Goal: Task Accomplishment & Management: Use online tool/utility

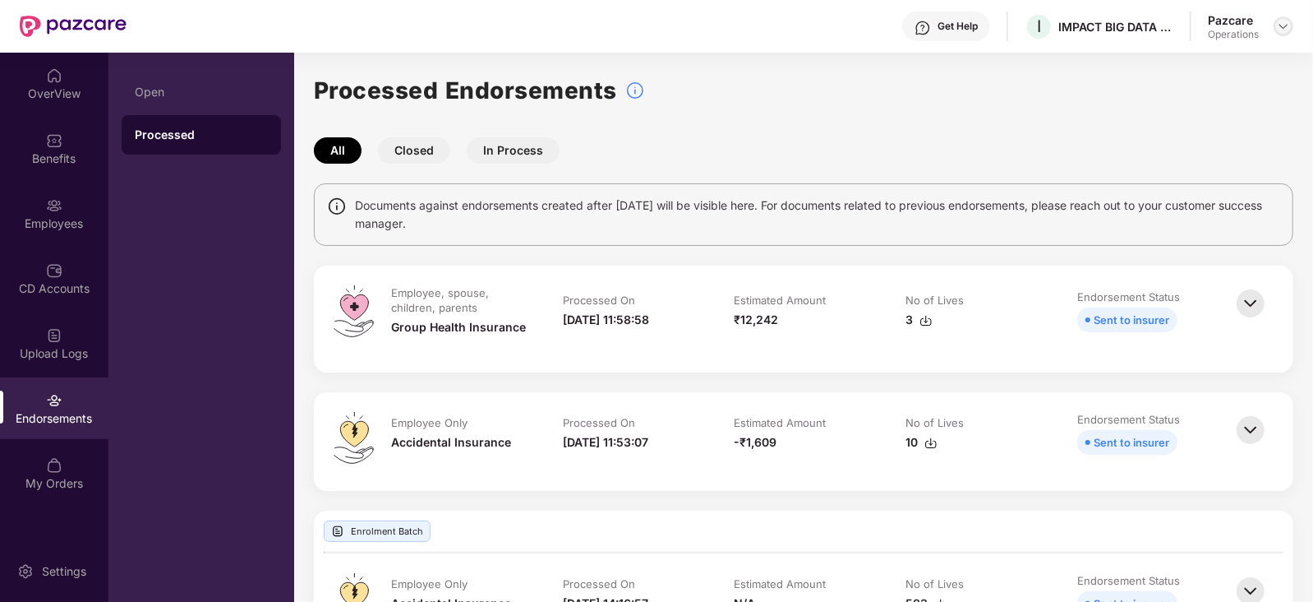
click at [1276, 32] on div at bounding box center [1284, 26] width 20 height 20
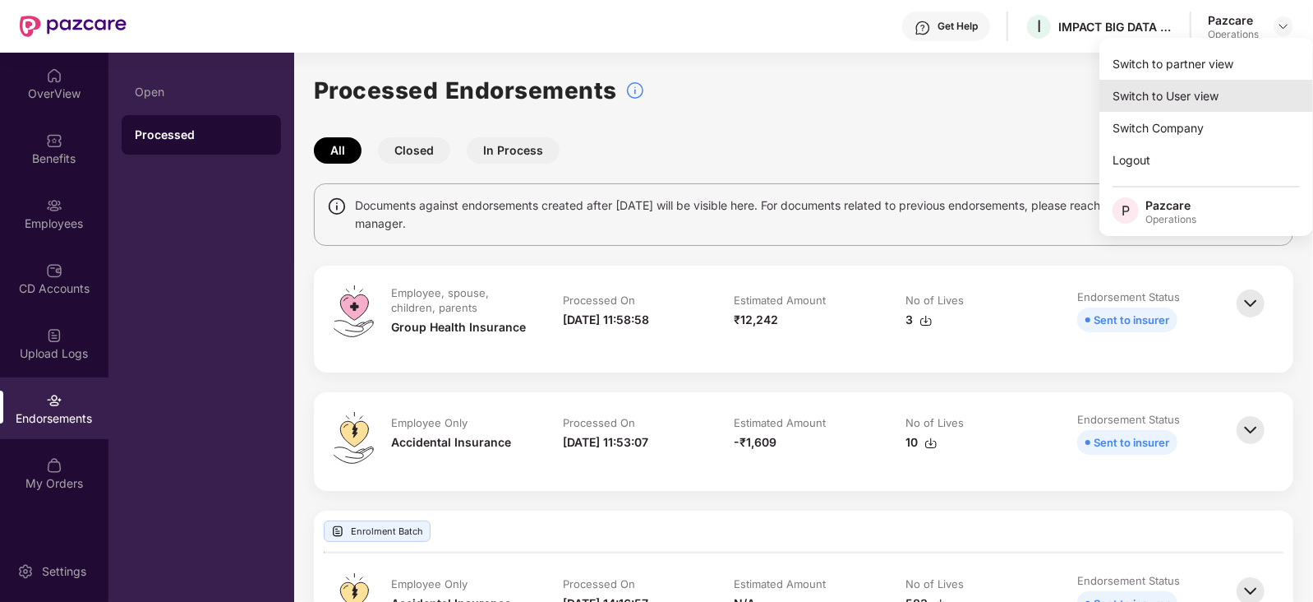
click at [1205, 85] on div "Switch to User view" at bounding box center [1207, 96] width 214 height 32
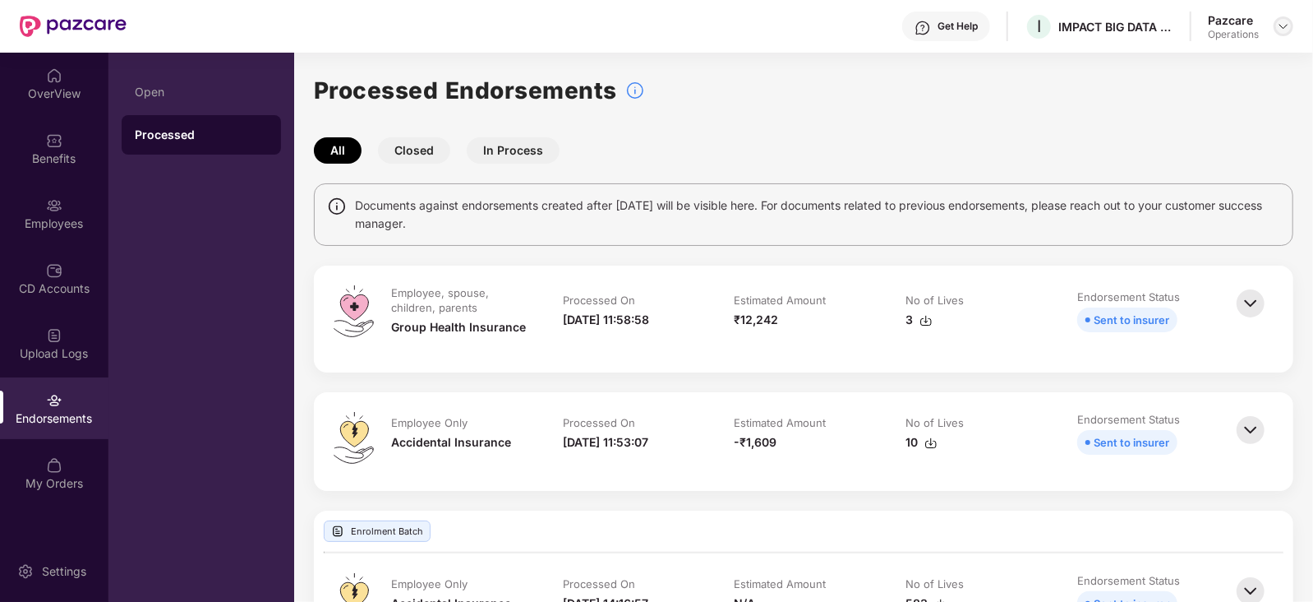
click at [1286, 23] on img at bounding box center [1283, 26] width 13 height 13
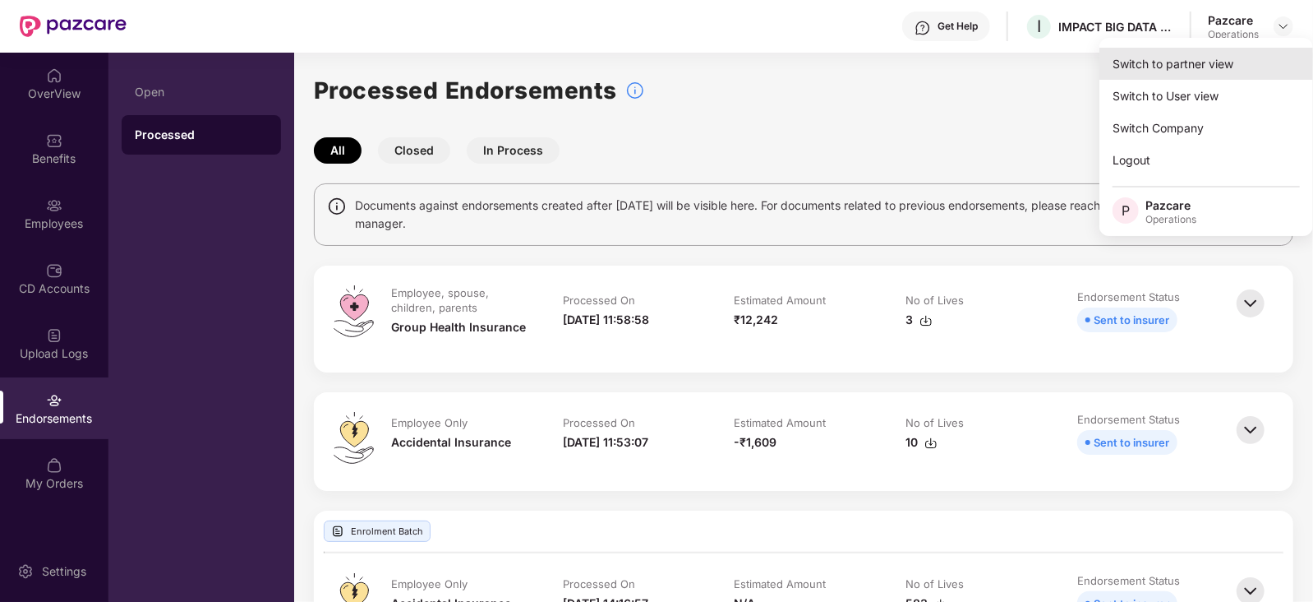
click at [1194, 72] on div "Switch to partner view" at bounding box center [1207, 64] width 214 height 32
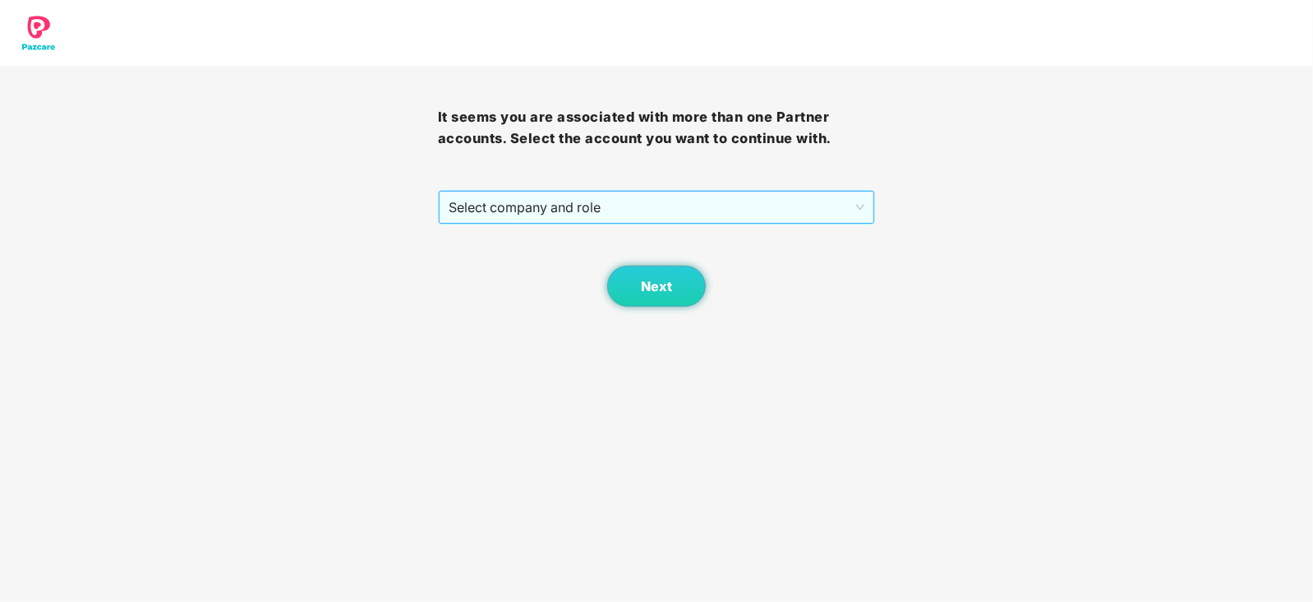
click at [584, 219] on span "Select company and role" at bounding box center [657, 207] width 417 height 31
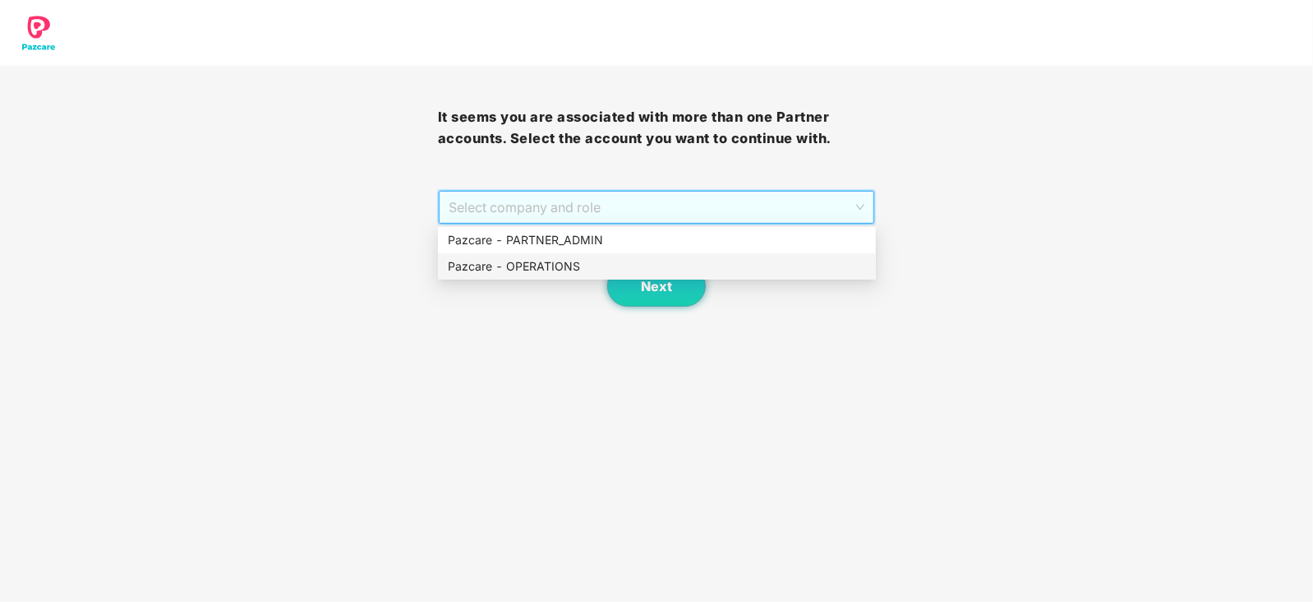
click at [550, 265] on div "Pazcare - OPERATIONS" at bounding box center [657, 266] width 418 height 18
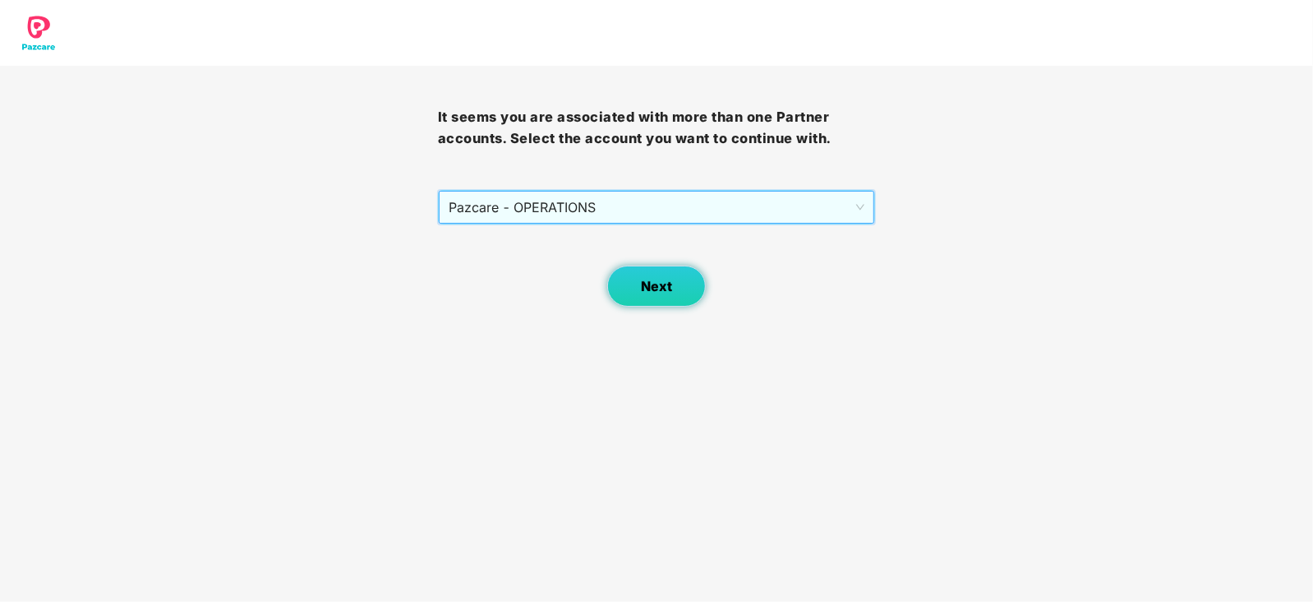
click at [628, 290] on button "Next" at bounding box center [656, 285] width 99 height 41
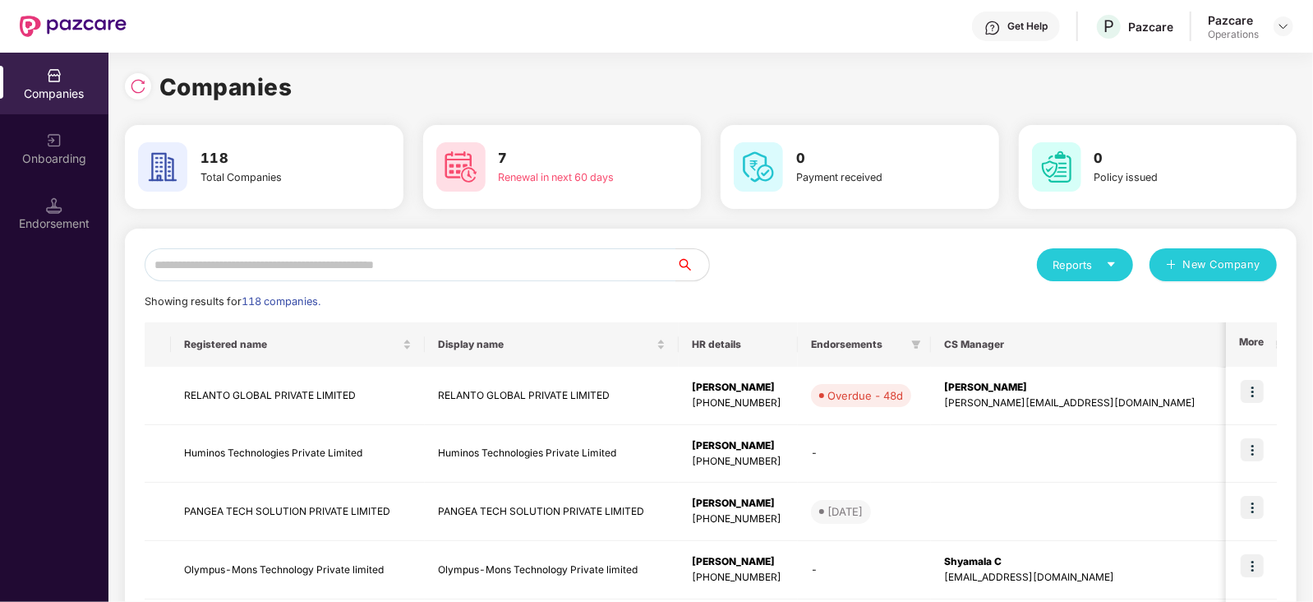
click at [57, 234] on div "Endorsement" at bounding box center [54, 213] width 108 height 62
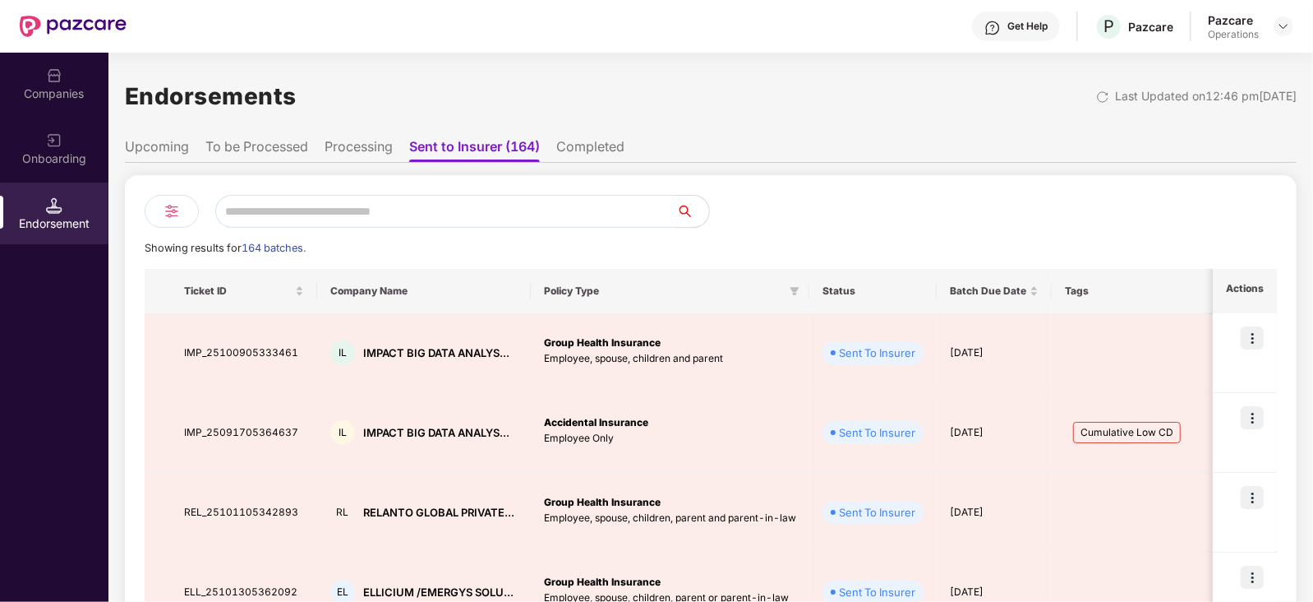
click at [224, 145] on li "To be Processed" at bounding box center [256, 150] width 103 height 24
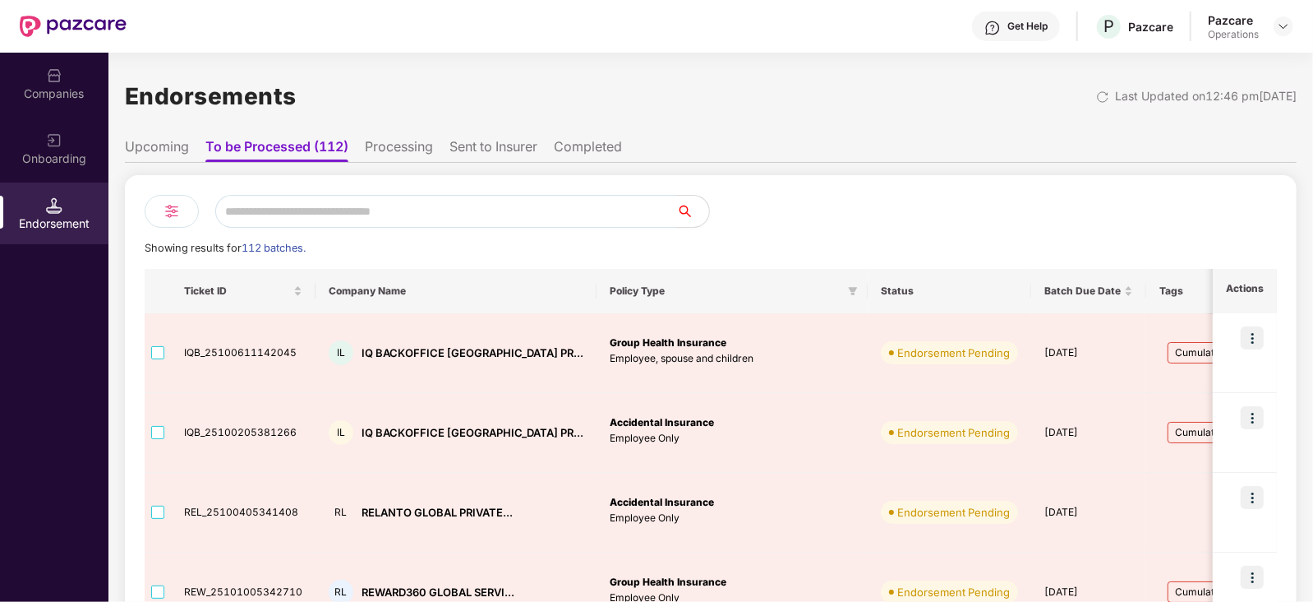
click at [161, 144] on li "Upcoming" at bounding box center [157, 150] width 64 height 24
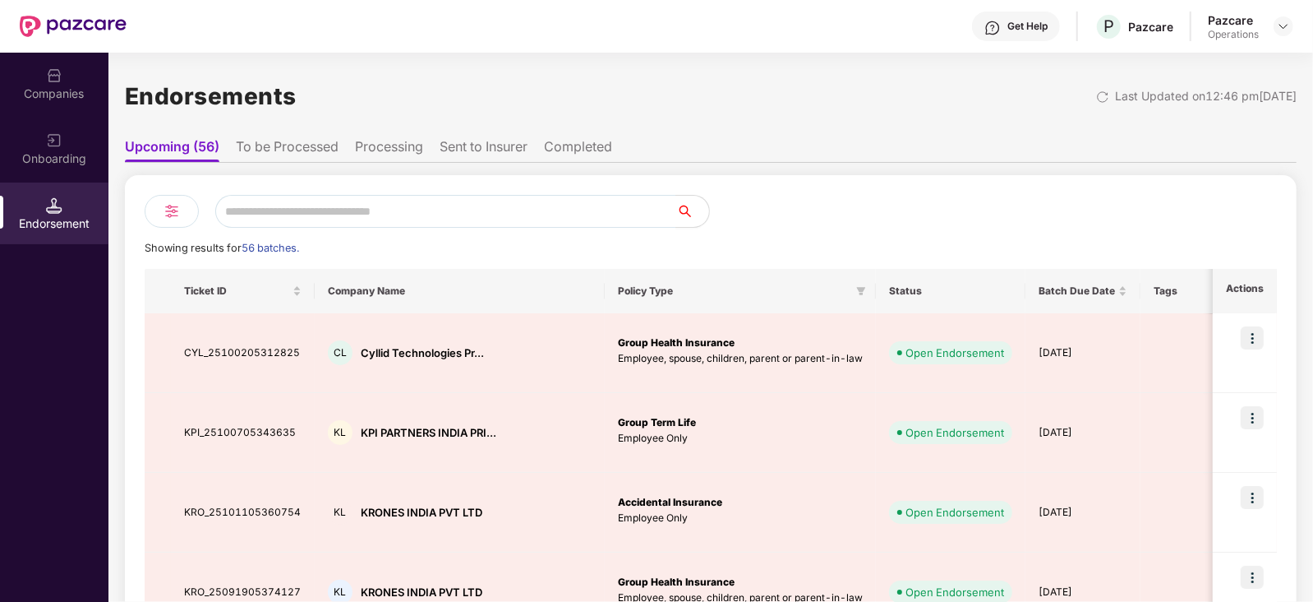
click at [316, 141] on li "To be Processed" at bounding box center [287, 150] width 103 height 24
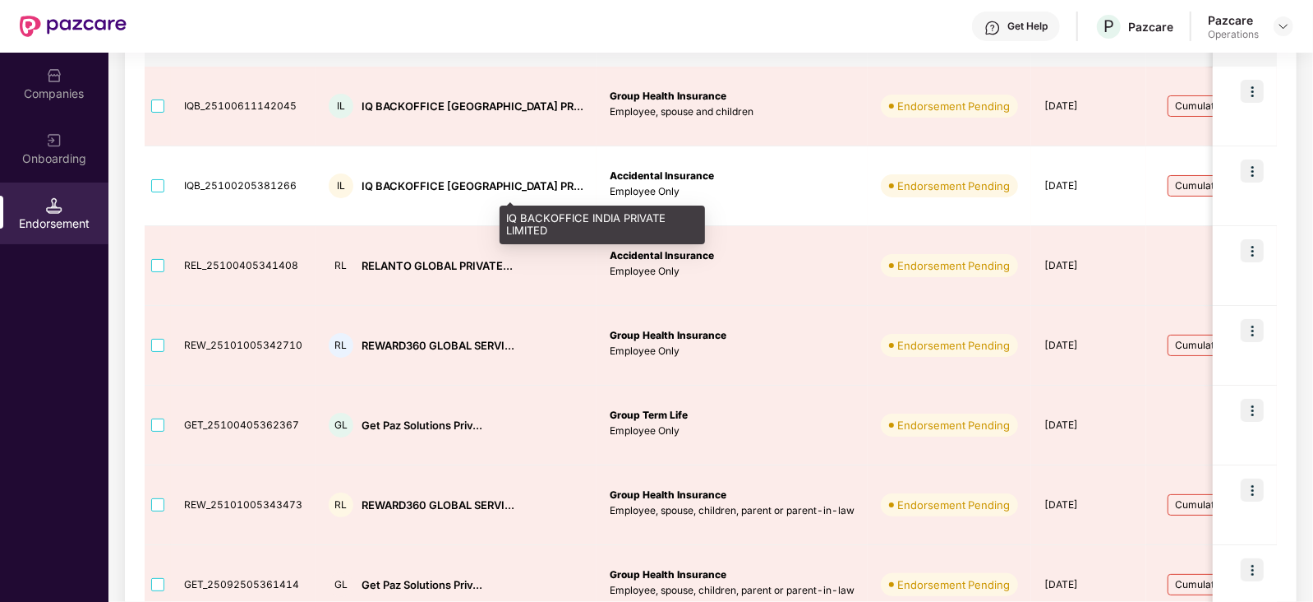
scroll to position [164, 0]
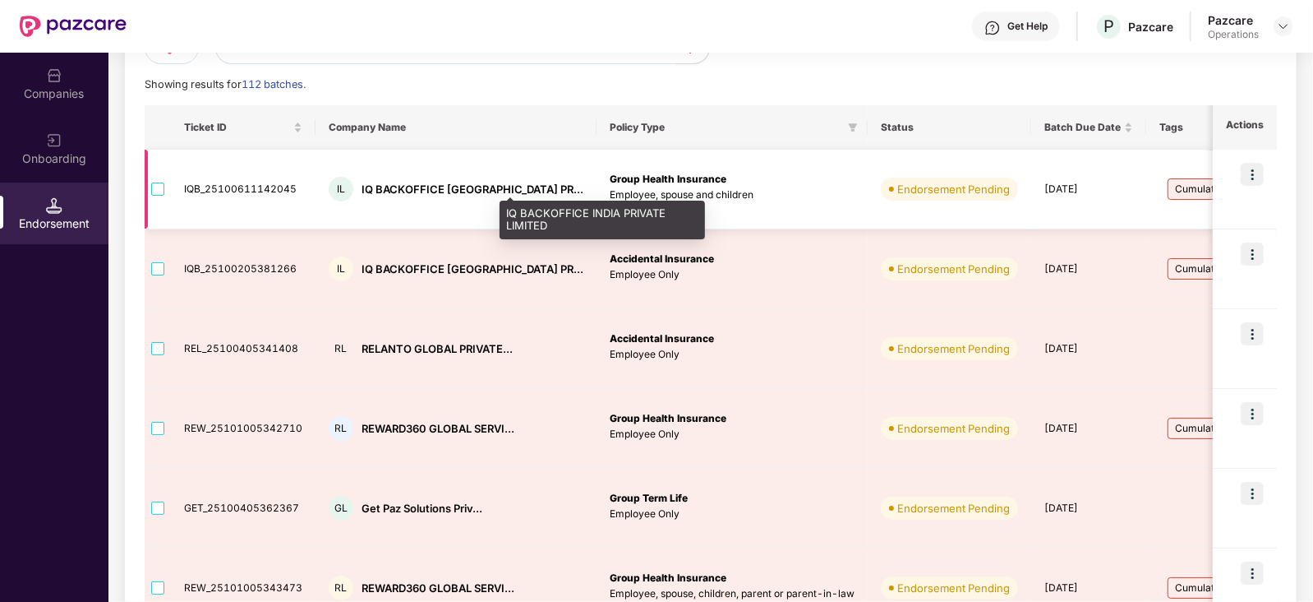
click at [432, 187] on div "IQ BACKOFFICE INDIA PR..." at bounding box center [473, 190] width 222 height 16
copy div "IQ BACKOFFICE INDIA PR..."
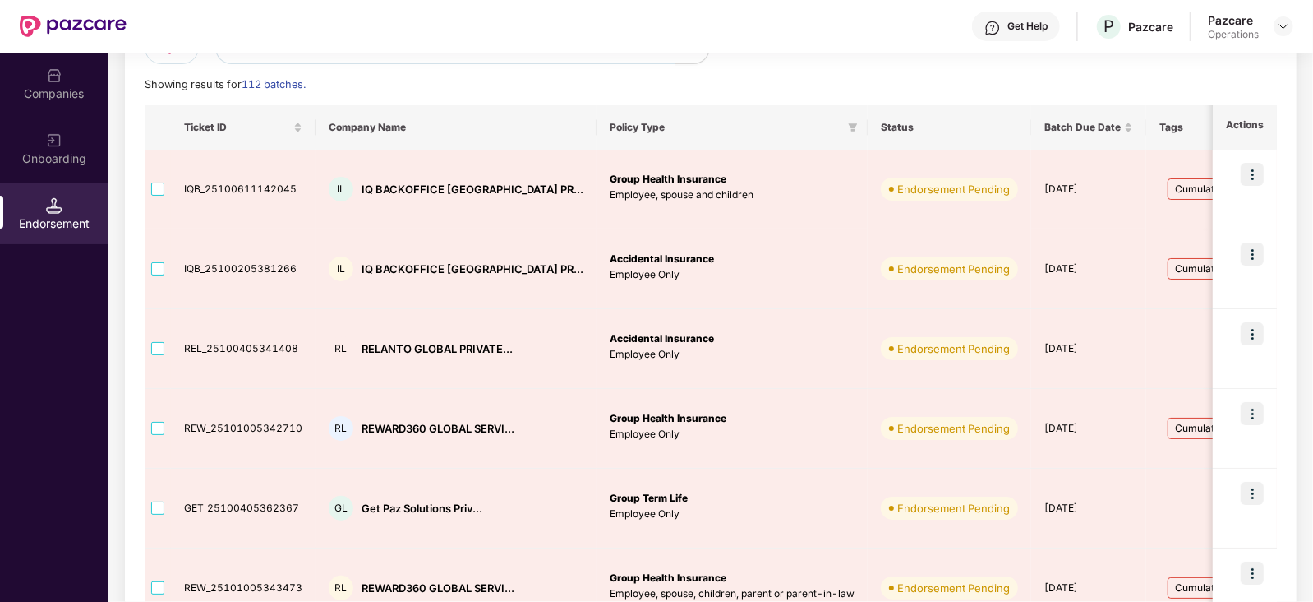
click at [36, 96] on div "Companies" at bounding box center [54, 93] width 108 height 16
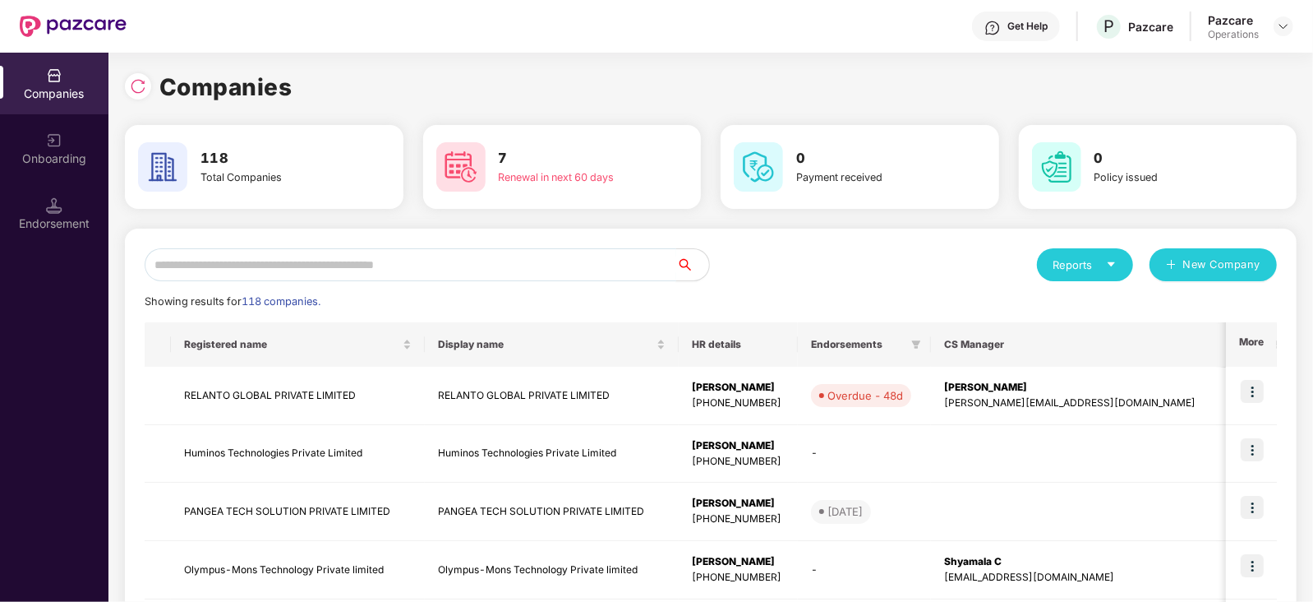
click at [300, 270] on input "text" at bounding box center [411, 264] width 532 height 33
paste input "**********"
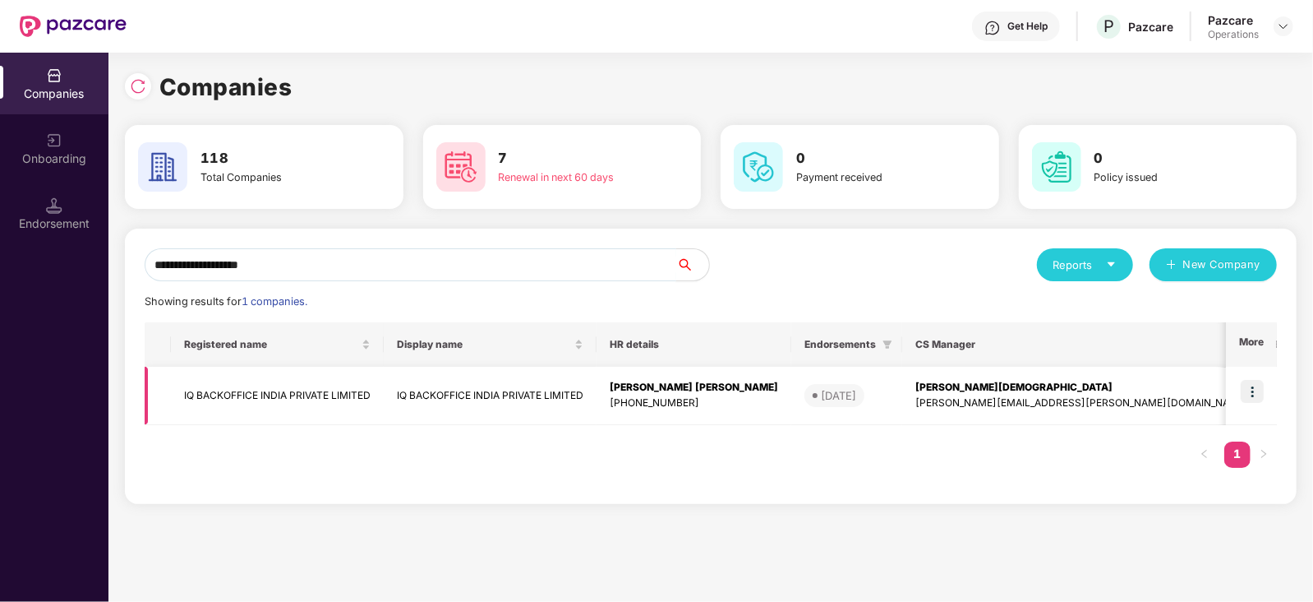
type input "**********"
click at [1255, 386] on img at bounding box center [1252, 391] width 23 height 23
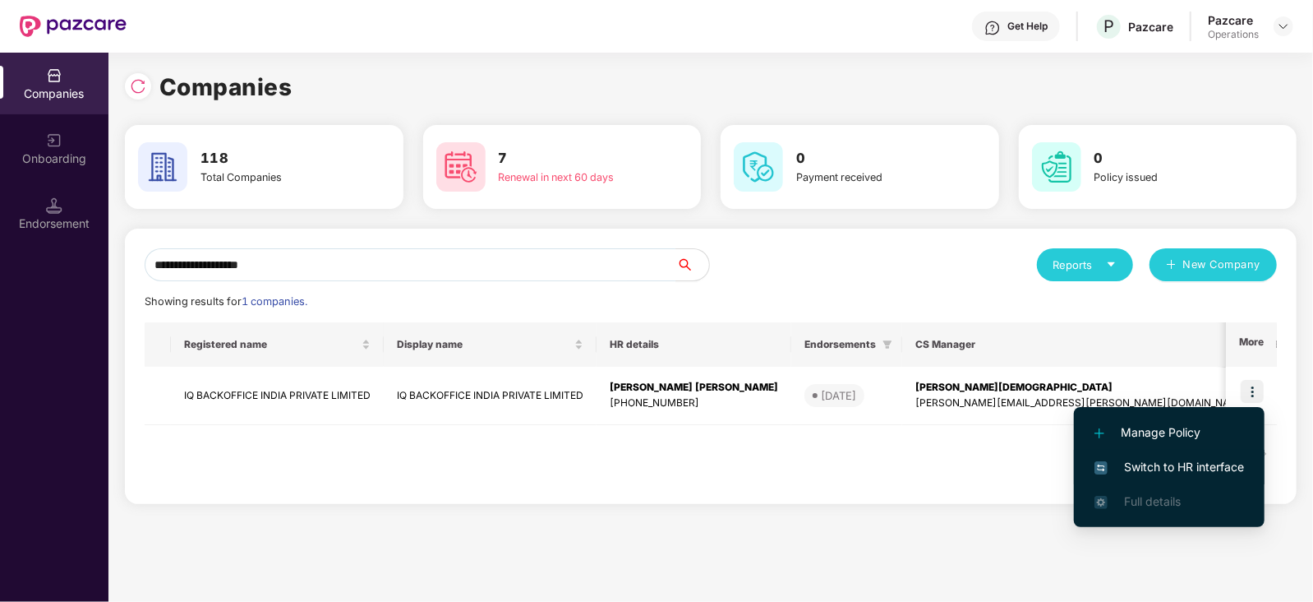
click at [1212, 462] on span "Switch to HR interface" at bounding box center [1170, 467] width 150 height 18
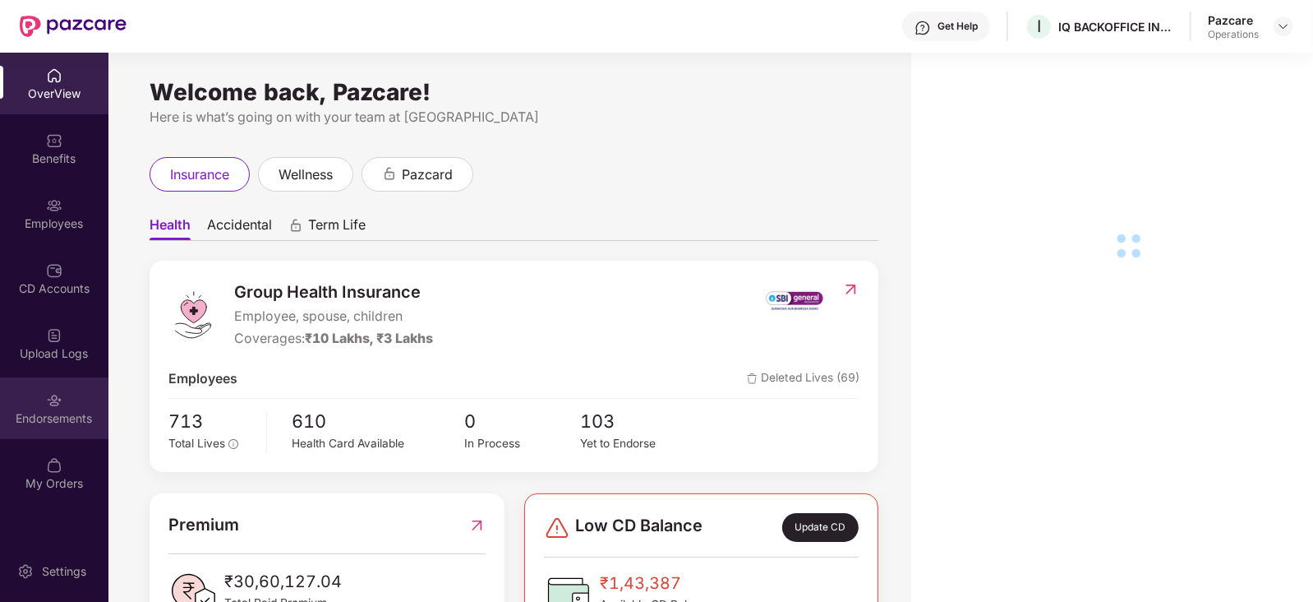
click at [58, 431] on div "Endorsements" at bounding box center [54, 408] width 108 height 62
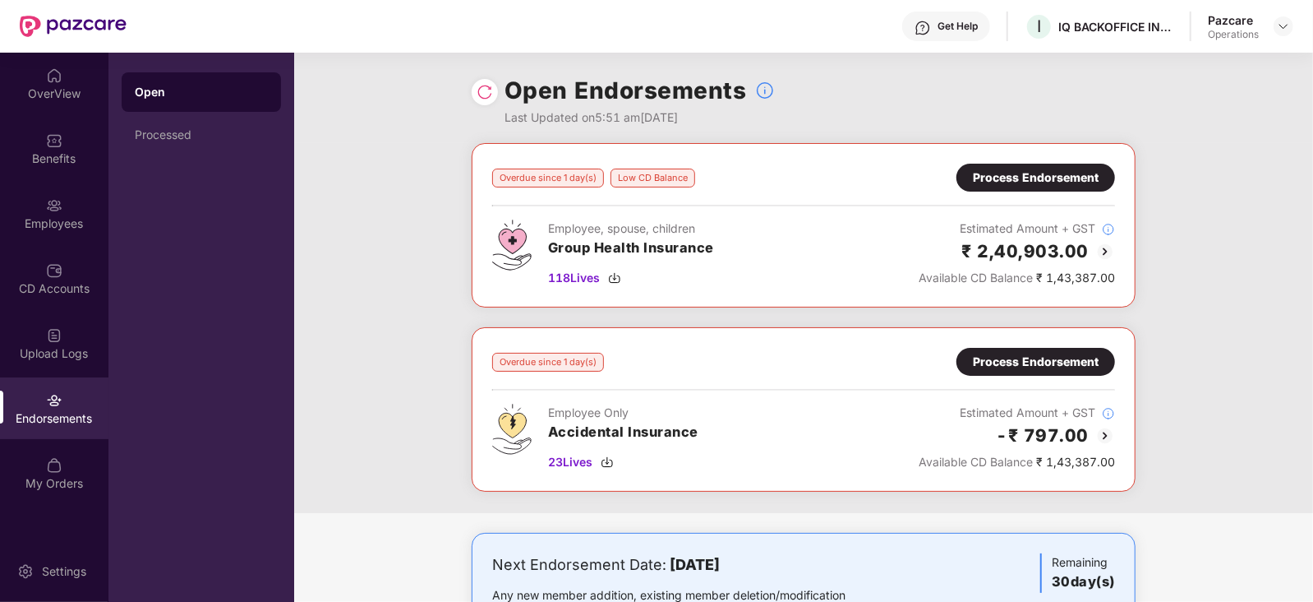
click at [1021, 353] on div "Process Endorsement" at bounding box center [1036, 362] width 126 height 18
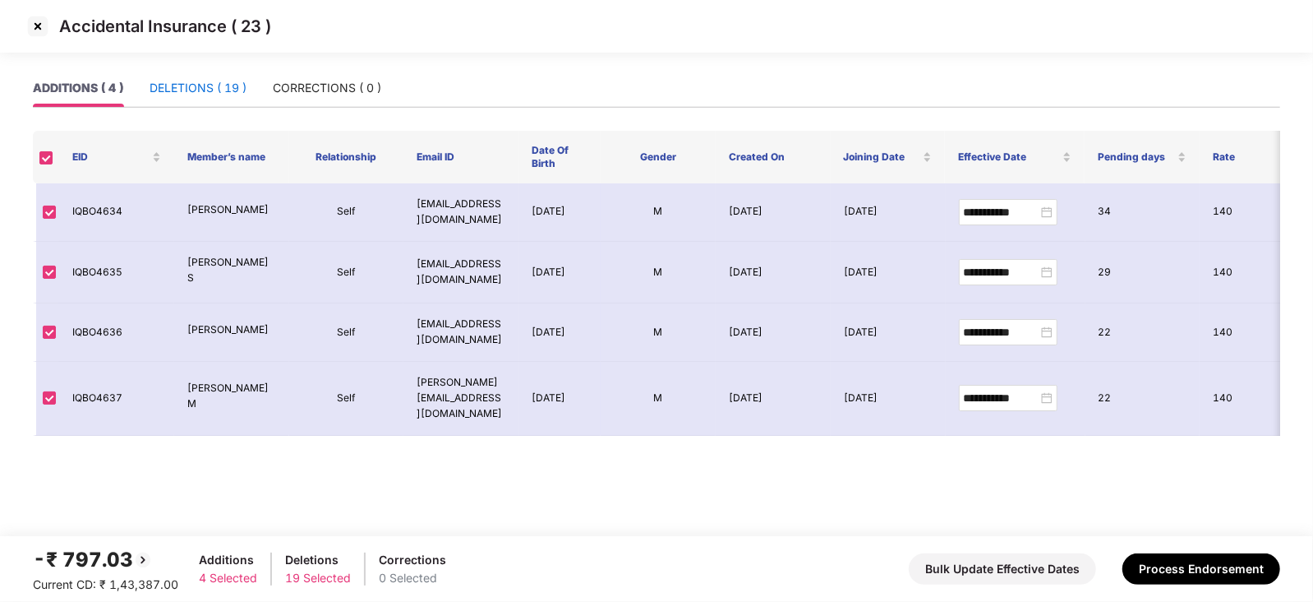
click at [218, 82] on div "DELETIONS ( 19 )" at bounding box center [198, 88] width 97 height 18
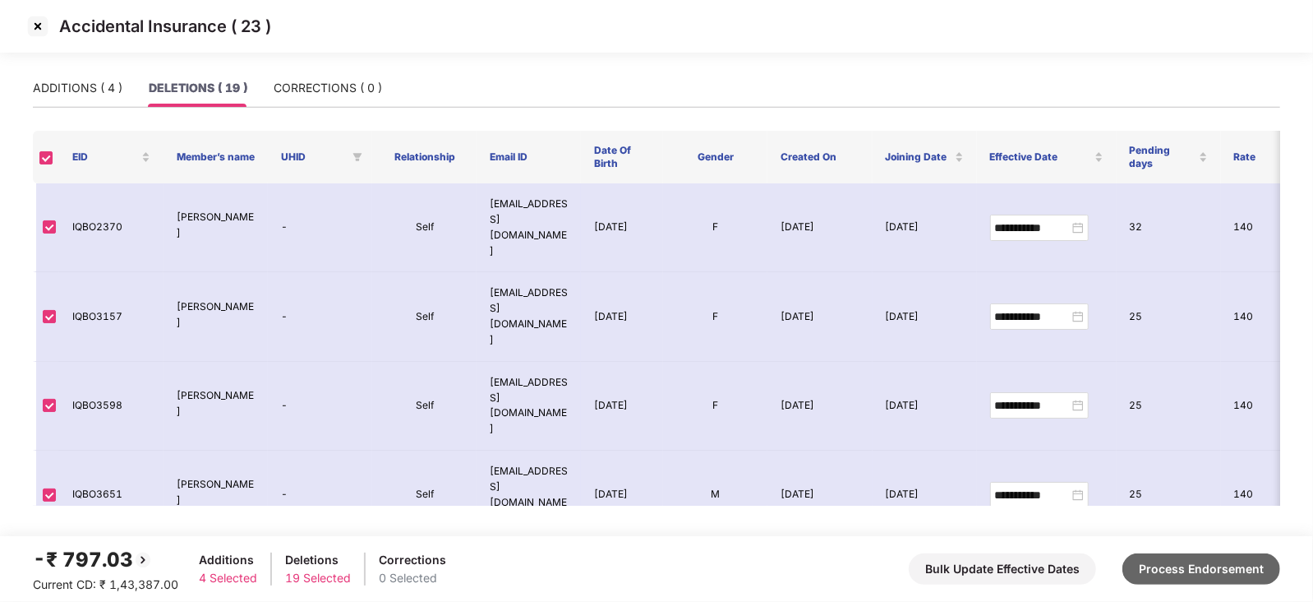
click at [1194, 561] on button "Process Endorsement" at bounding box center [1202, 568] width 158 height 31
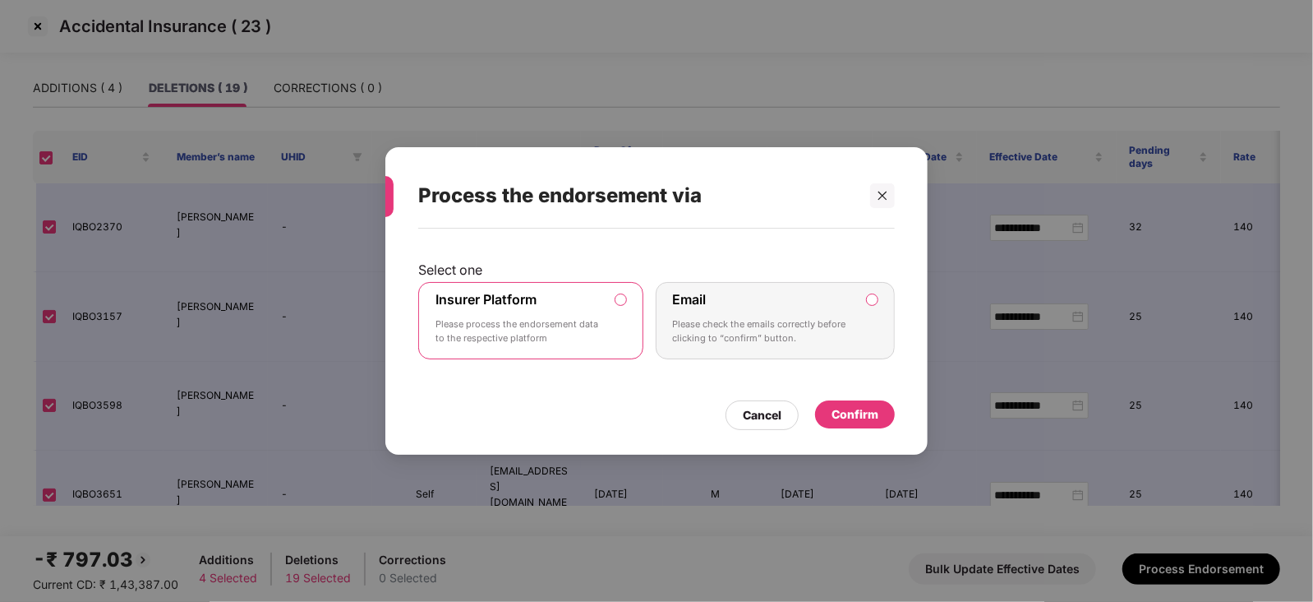
click at [870, 416] on div "Confirm" at bounding box center [855, 414] width 47 height 18
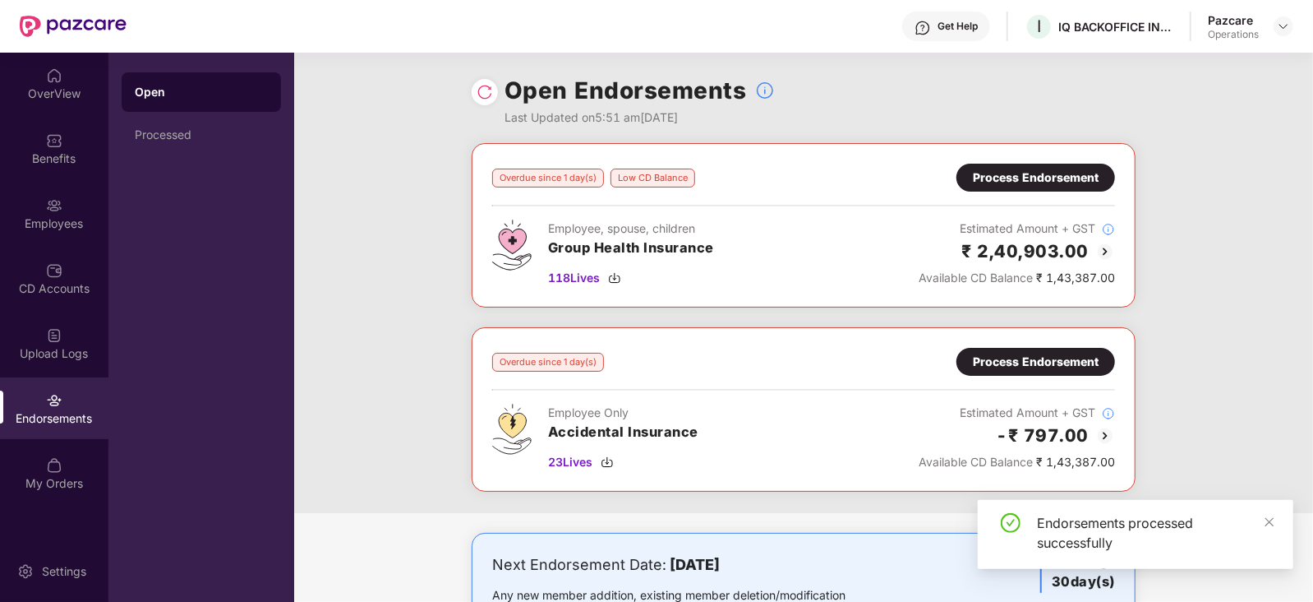
click at [1068, 170] on div "Process Endorsement" at bounding box center [1036, 177] width 126 height 18
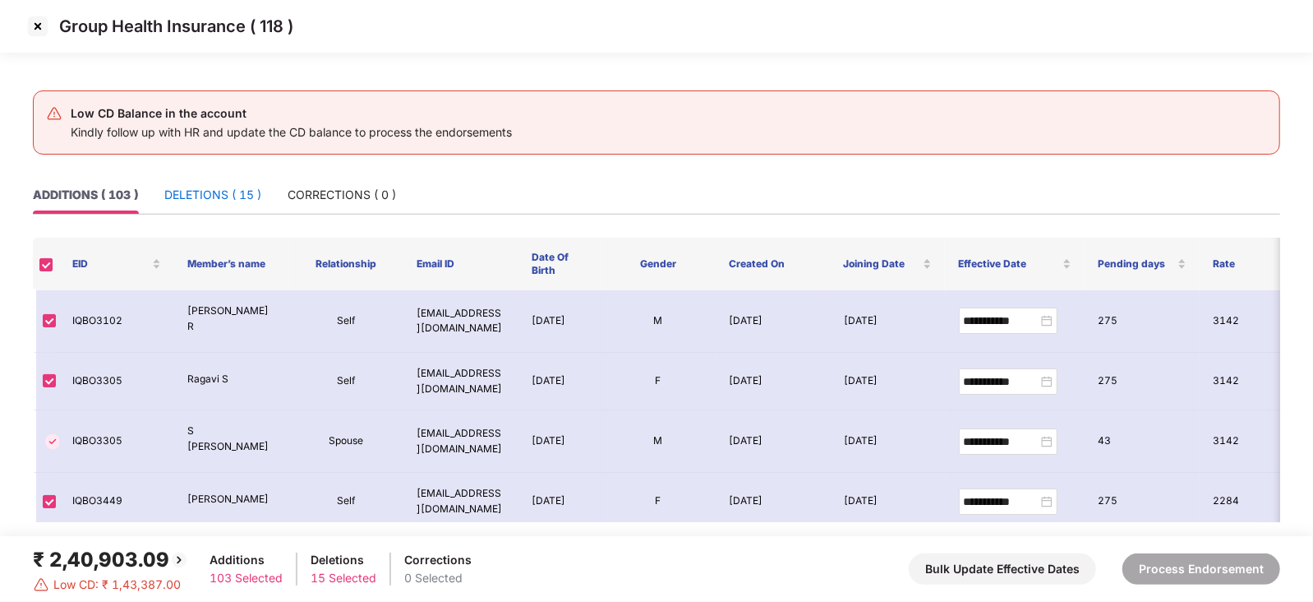
click at [221, 201] on div "DELETIONS ( 15 )" at bounding box center [212, 195] width 97 height 18
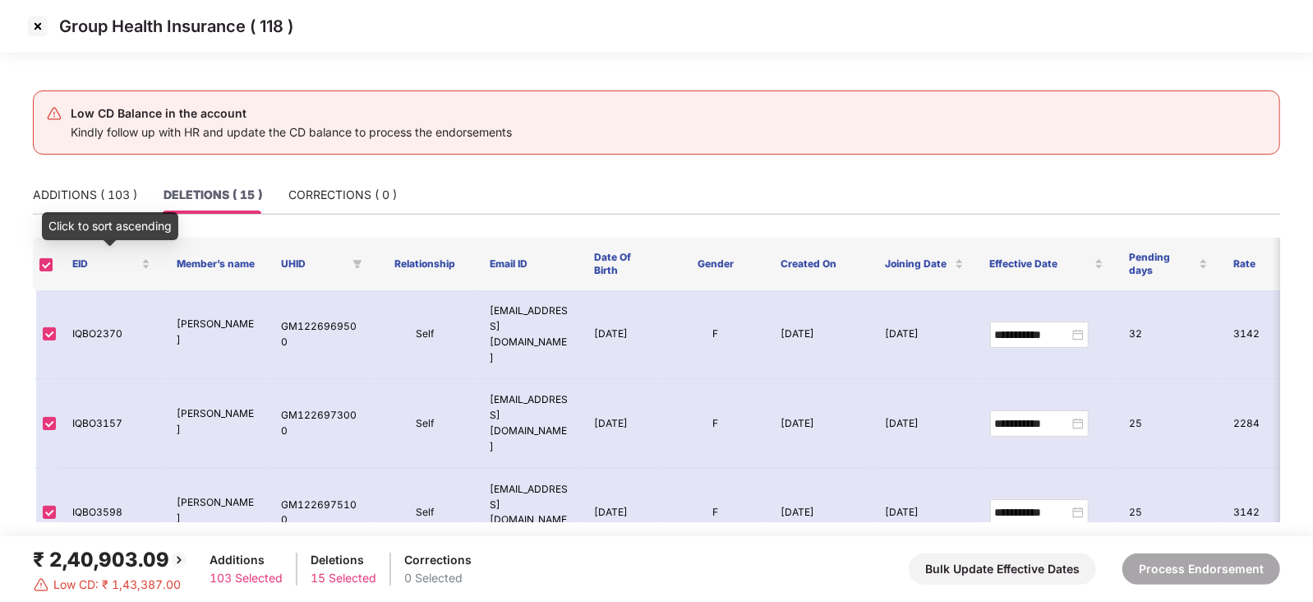
click at [75, 220] on div "Click to sort ascending" at bounding box center [110, 226] width 136 height 28
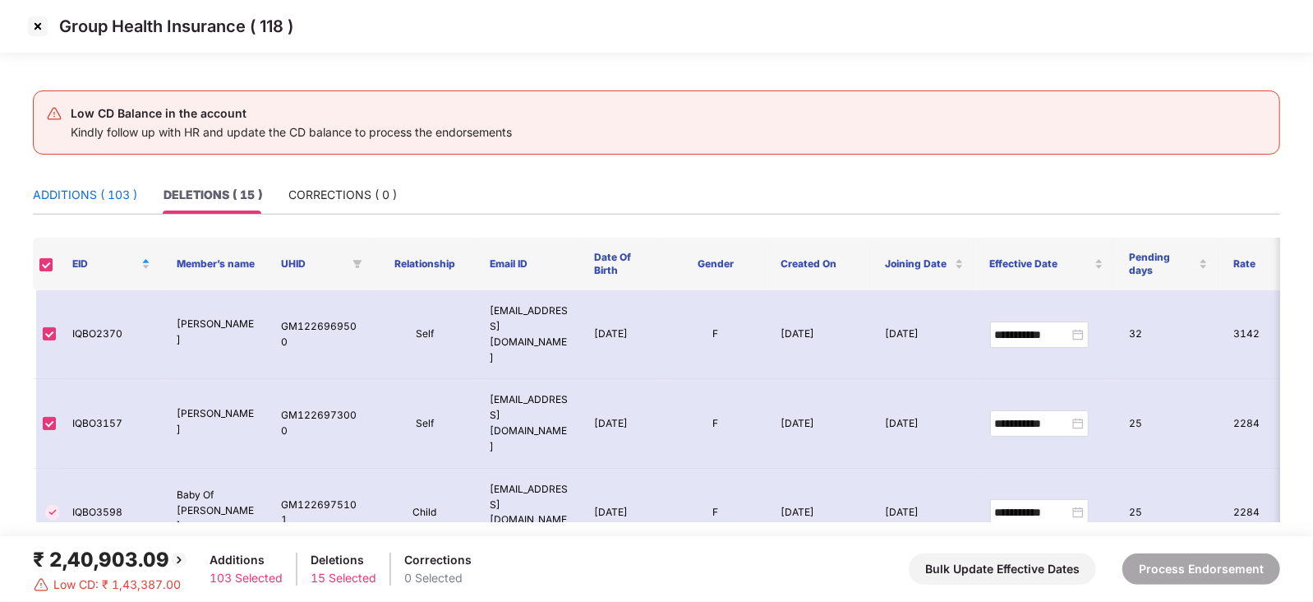
click at [74, 197] on div "ADDITIONS ( 103 )" at bounding box center [85, 195] width 104 height 18
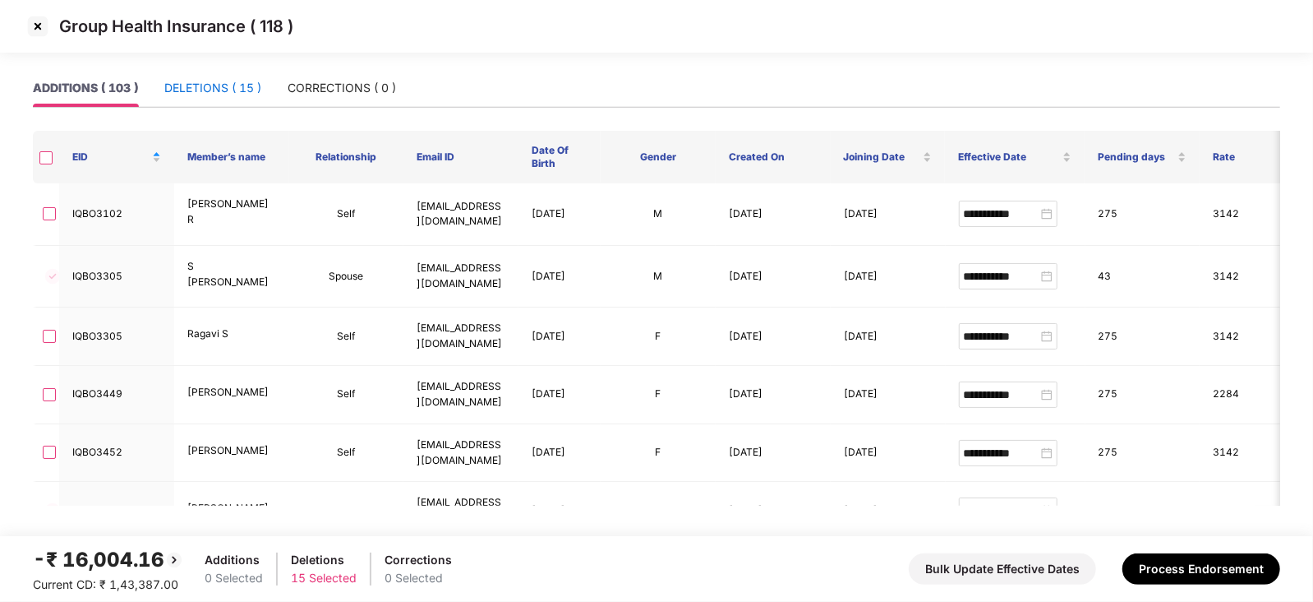
click at [230, 88] on div "DELETIONS ( 15 )" at bounding box center [212, 88] width 97 height 18
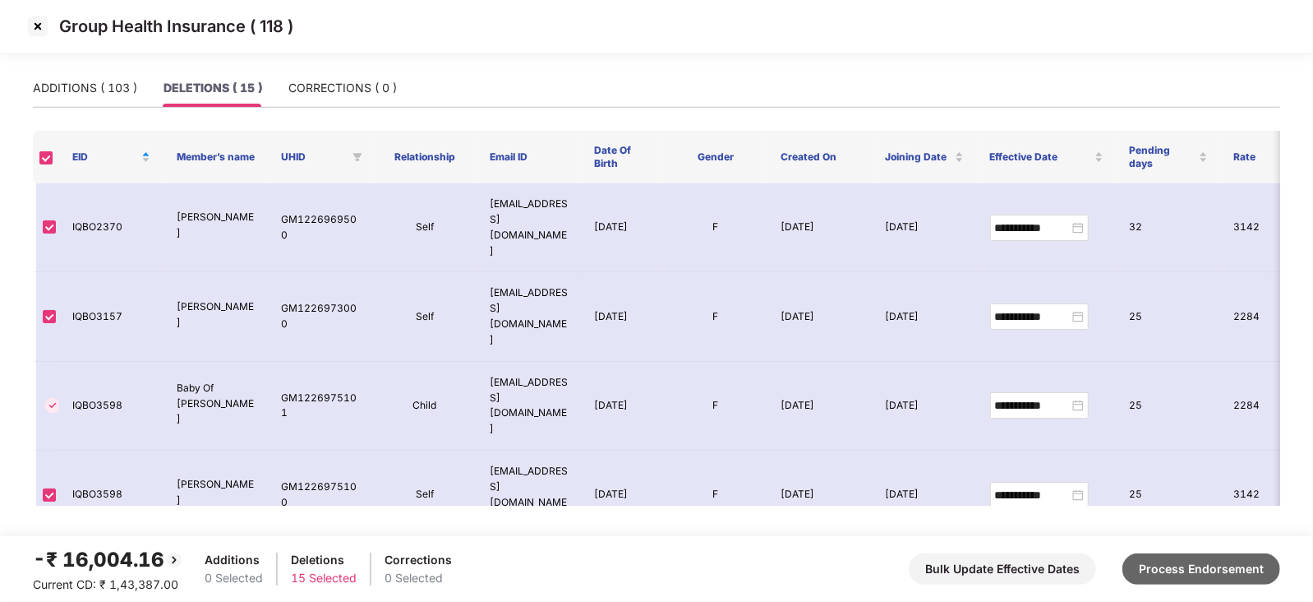
click at [1162, 569] on button "Process Endorsement" at bounding box center [1202, 568] width 158 height 31
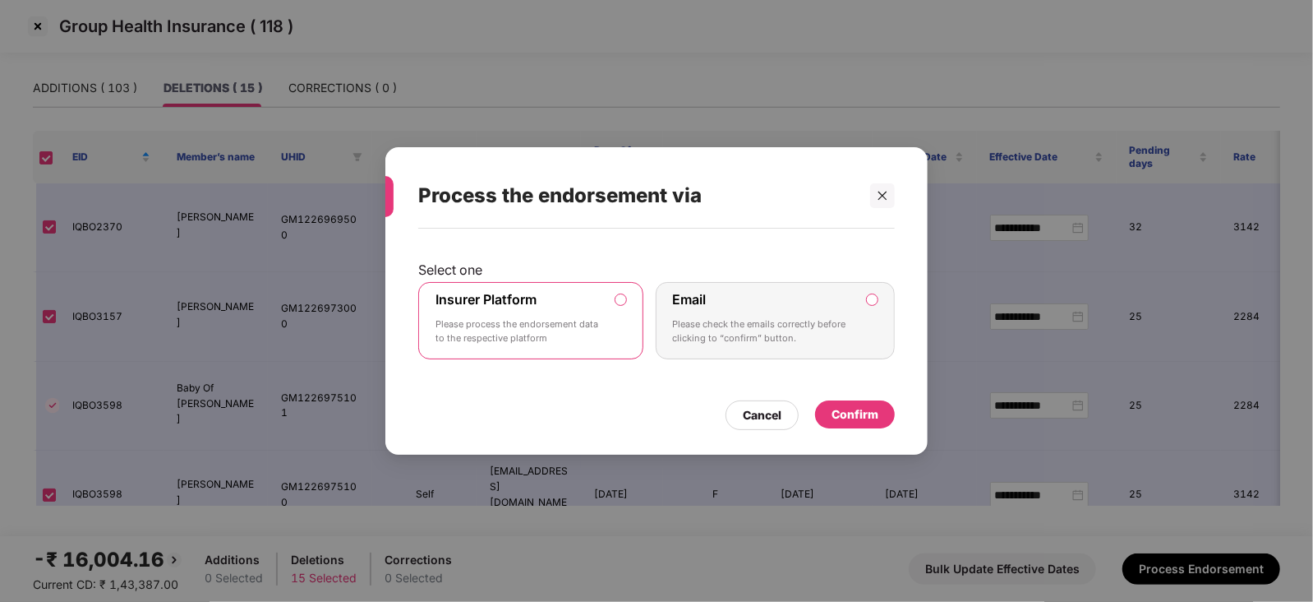
click at [863, 427] on div "Confirm" at bounding box center [855, 414] width 80 height 28
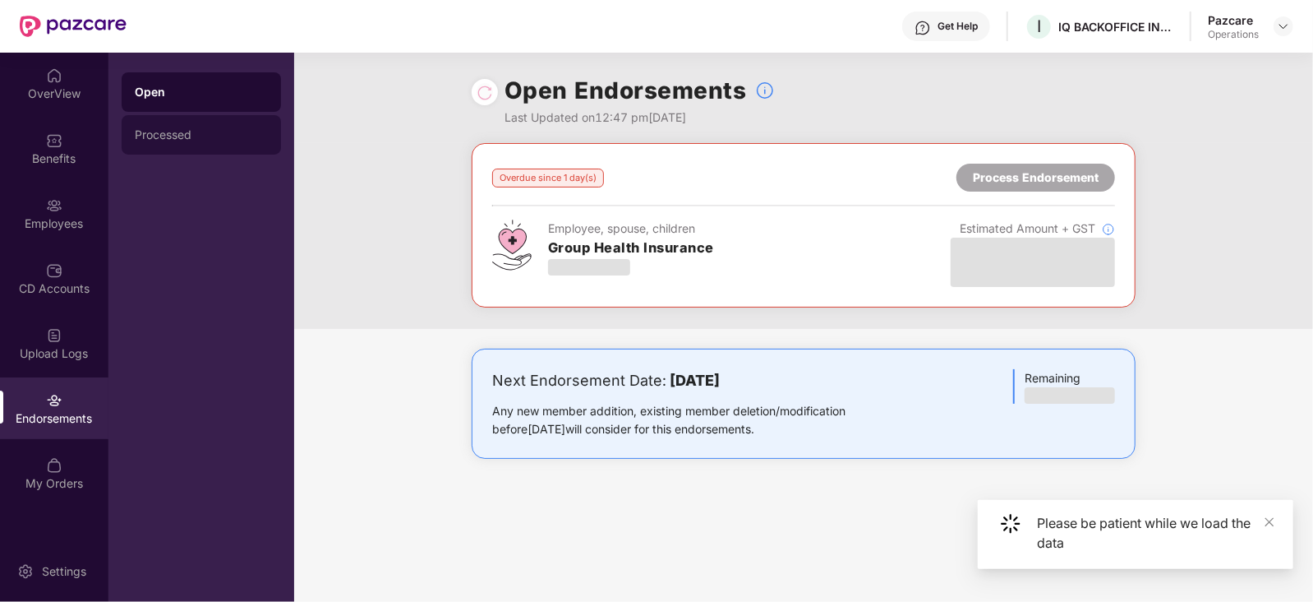
click at [138, 130] on div "Processed" at bounding box center [201, 134] width 133 height 13
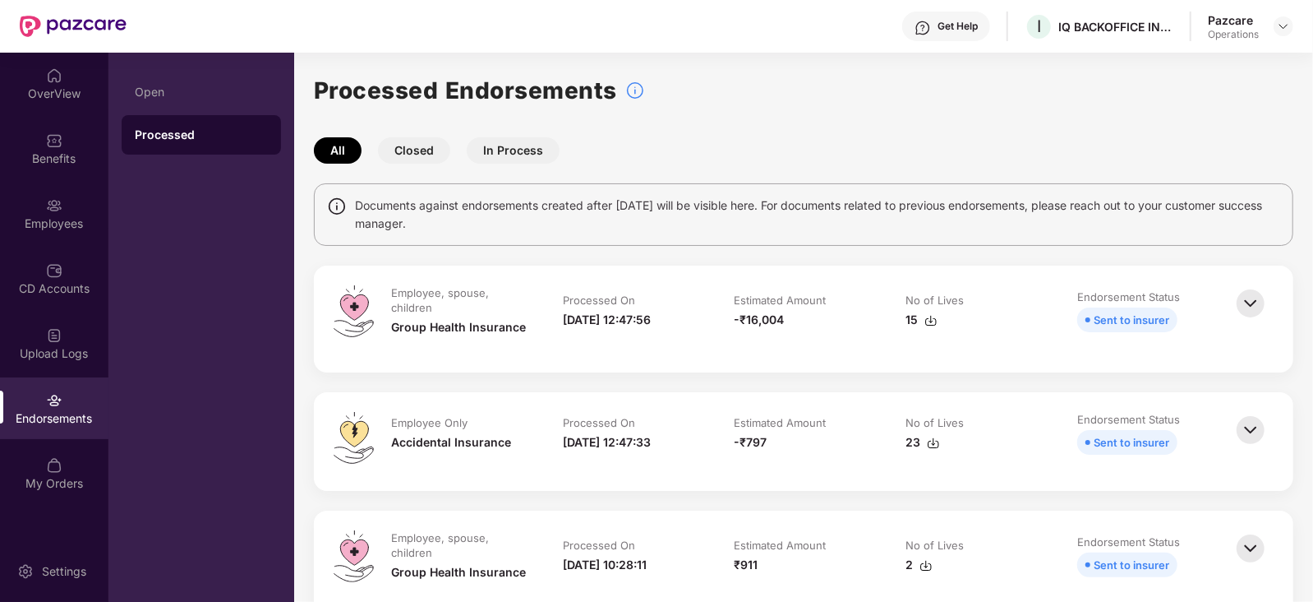
click at [931, 449] on img at bounding box center [933, 442] width 13 height 13
click at [833, 356] on div "Employee, spouse, children Group Health Insurance Processed On [DATE] 12:47:56 …" at bounding box center [804, 318] width 980 height 107
click at [929, 326] on img at bounding box center [931, 320] width 13 height 13
